Goal: Check status

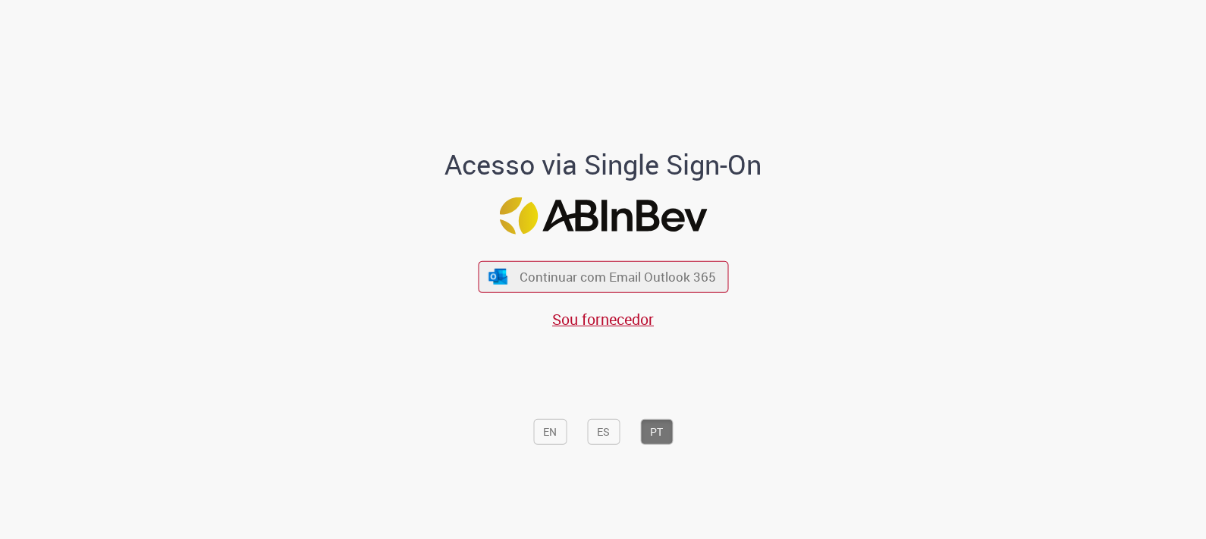
drag, startPoint x: 652, startPoint y: 264, endPoint x: 677, endPoint y: 256, distance: 27.1
click at [652, 264] on button "Continuar com Email Outlook 365" at bounding box center [603, 276] width 250 height 31
click at [640, 281] on span "Continuar com Email Outlook 365" at bounding box center [617, 276] width 200 height 17
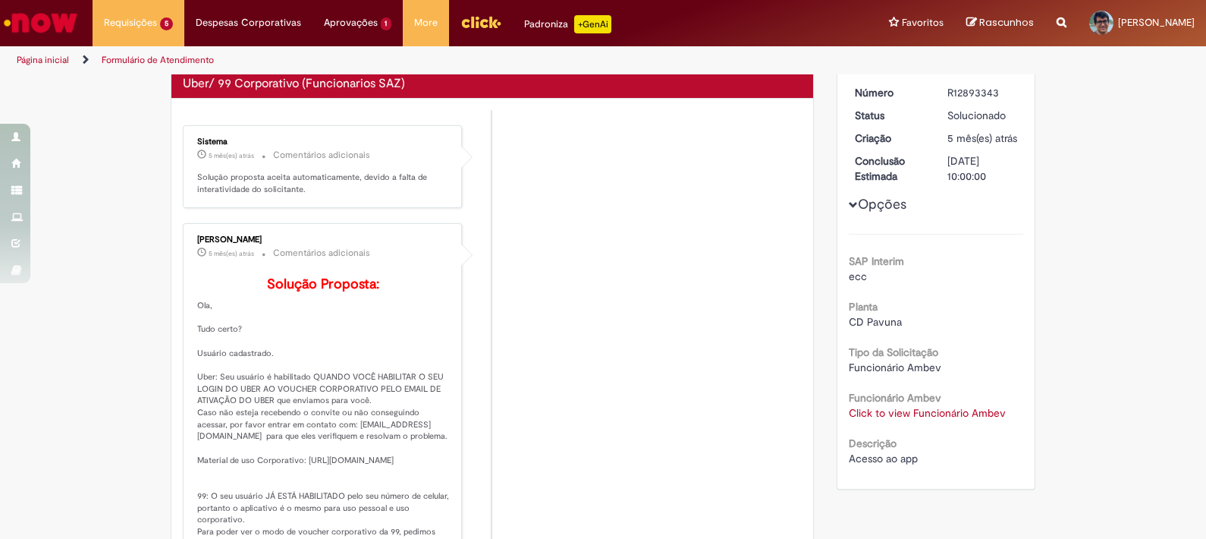
scroll to position [181, 0]
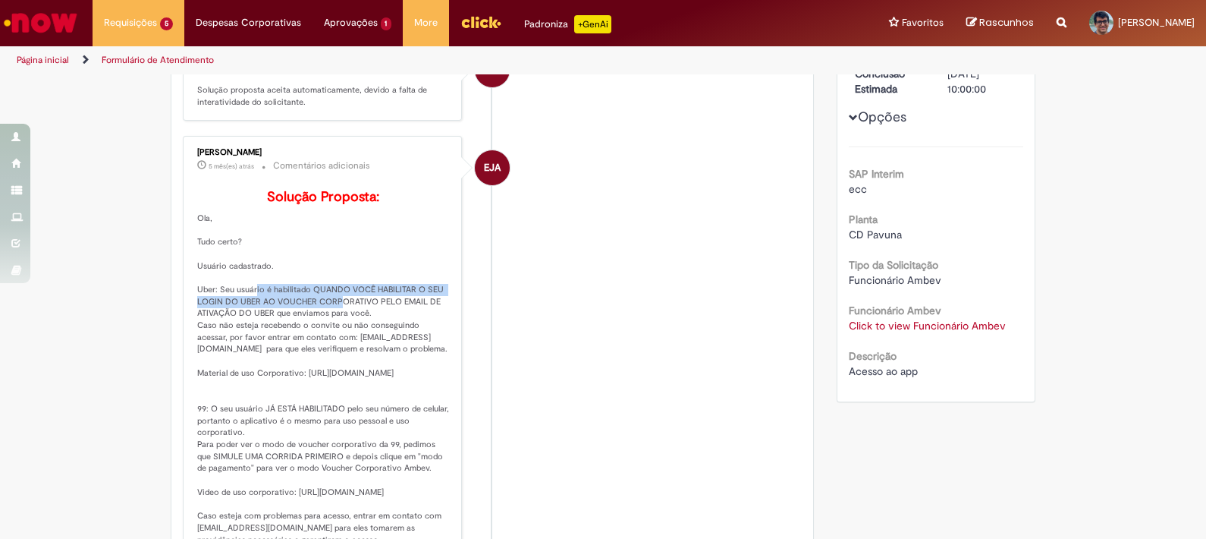
drag, startPoint x: 241, startPoint y: 311, endPoint x: 321, endPoint y: 322, distance: 80.4
click at [321, 322] on p "Solução Proposta:" at bounding box center [323, 380] width 253 height 380
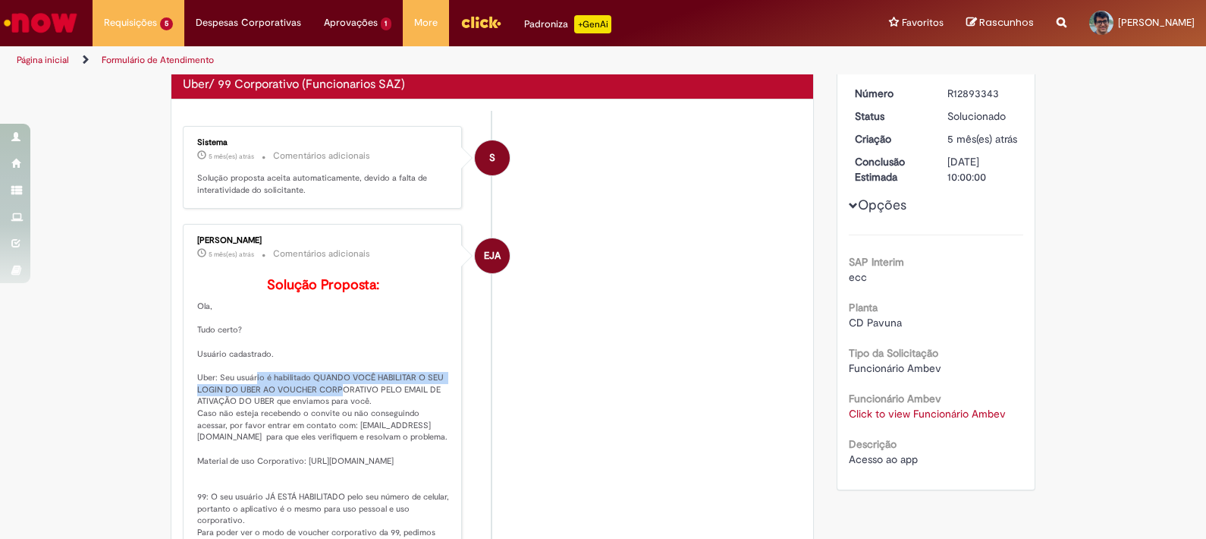
scroll to position [0, 0]
